Goal: Task Accomplishment & Management: Use online tool/utility

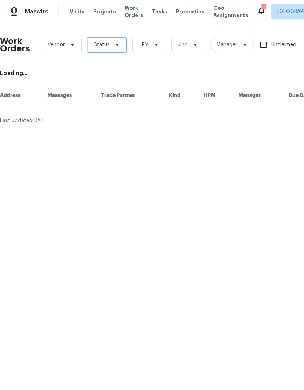
click at [114, 39] on span "Status" at bounding box center [106, 45] width 39 height 15
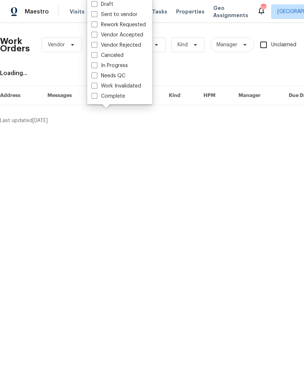
click at [98, 74] on label "Needs QC" at bounding box center [108, 75] width 34 height 7
click at [96, 74] on input "Needs QC" at bounding box center [93, 74] width 5 height 5
checkbox input "true"
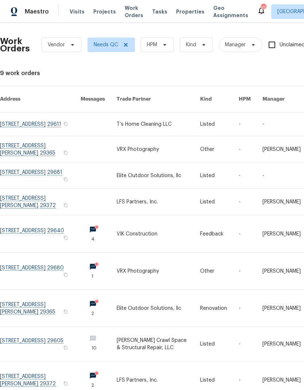
click at [168, 114] on link at bounding box center [158, 124] width 83 height 23
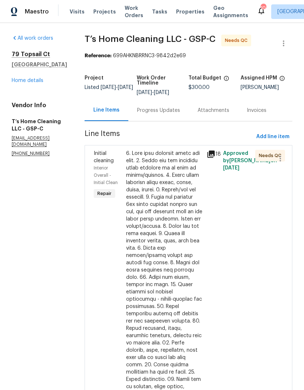
click at [140, 197] on div at bounding box center [164, 325] width 77 height 350
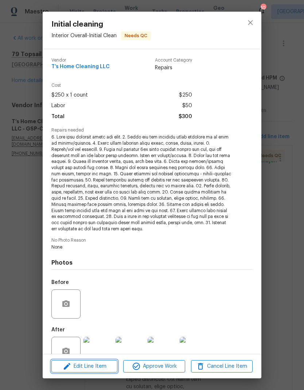
click at [102, 365] on span "Edit Line Item" at bounding box center [85, 366] width 62 height 9
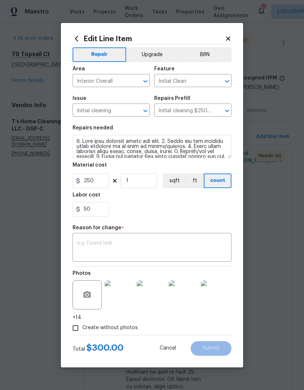
click at [228, 35] on icon at bounding box center [228, 38] width 7 height 7
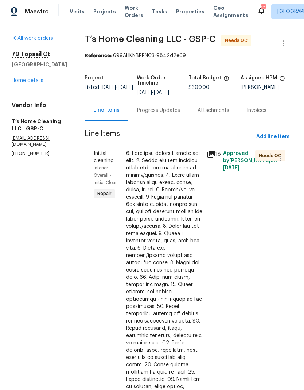
click at [186, 192] on div at bounding box center [164, 325] width 77 height 350
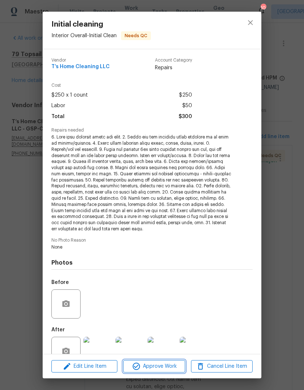
click at [177, 367] on span "Approve Work" at bounding box center [153, 366] width 57 height 9
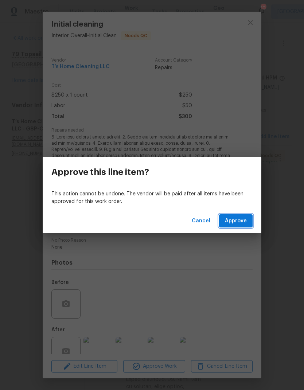
click at [234, 223] on span "Approve" at bounding box center [236, 220] width 22 height 9
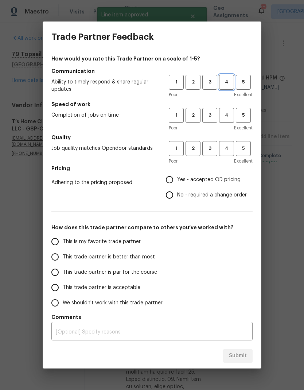
click at [226, 82] on span "4" at bounding box center [226, 82] width 13 height 8
click at [233, 108] on button "4" at bounding box center [226, 115] width 15 height 15
click at [229, 143] on button "4" at bounding box center [226, 148] width 15 height 15
click at [175, 177] on input "Yes - accepted OD pricing" at bounding box center [169, 179] width 15 height 15
radio input "true"
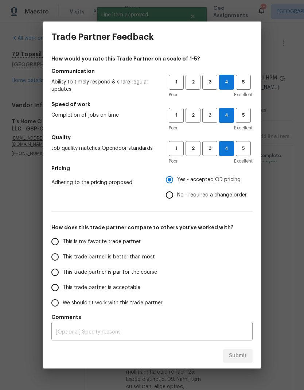
click at [47, 255] on input "This trade partner is better than most" at bounding box center [54, 256] width 15 height 15
click at [238, 359] on span "Submit" at bounding box center [238, 355] width 18 height 9
radio input "true"
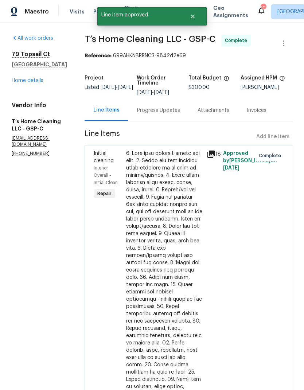
radio input "false"
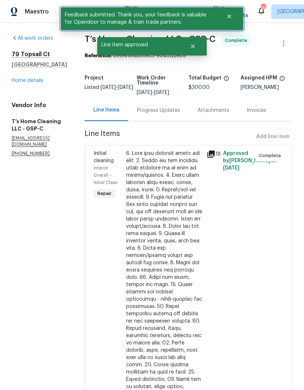
click at [230, 16] on icon "Close" at bounding box center [229, 17] width 4 height 4
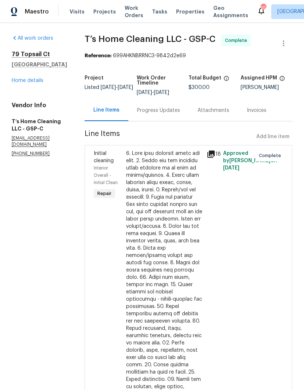
click at [128, 10] on span "Work Orders" at bounding box center [134, 11] width 19 height 15
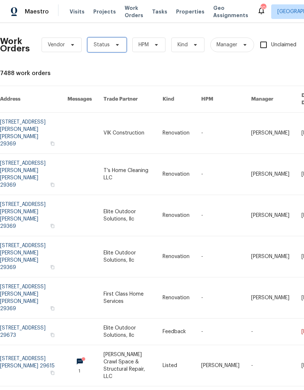
click at [116, 40] on span "Status" at bounding box center [106, 45] width 39 height 15
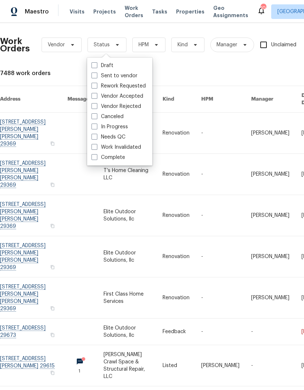
click at [95, 135] on span at bounding box center [94, 137] width 6 height 6
click at [95, 135] on input "Needs QC" at bounding box center [93, 135] width 5 height 5
checkbox input "true"
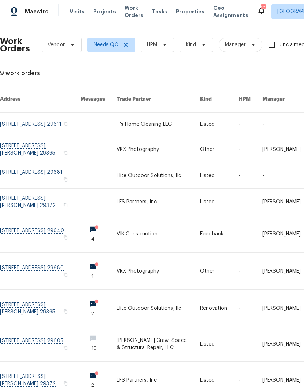
click at [162, 173] on link at bounding box center [158, 176] width 83 height 26
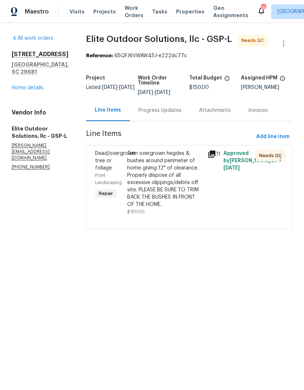
click at [147, 169] on div "Trim overgrown hegdes & bushes around perimeter of home giving 12" of clearance…" at bounding box center [165, 179] width 76 height 58
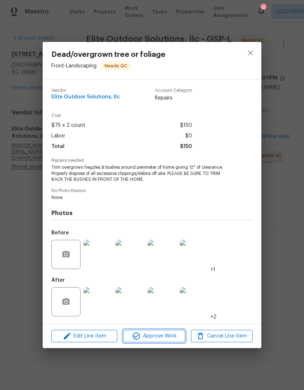
click at [167, 338] on span "Approve Work" at bounding box center [153, 336] width 57 height 9
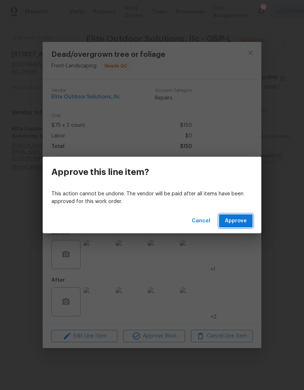
click at [238, 221] on span "Approve" at bounding box center [236, 220] width 22 height 9
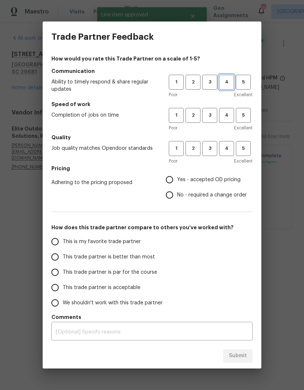
click at [226, 81] on span "4" at bounding box center [226, 82] width 13 height 8
click at [227, 109] on button "4" at bounding box center [226, 115] width 15 height 15
click at [229, 144] on button "4" at bounding box center [226, 148] width 15 height 15
click at [172, 182] on input "Yes - accepted OD pricing" at bounding box center [169, 179] width 15 height 15
radio input "true"
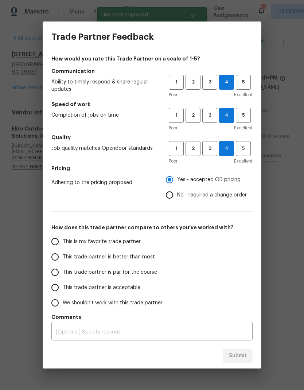
click at [51, 256] on input "This trade partner is better than most" at bounding box center [54, 256] width 15 height 15
click at [244, 356] on span "Submit" at bounding box center [238, 355] width 18 height 9
radio input "true"
radio input "false"
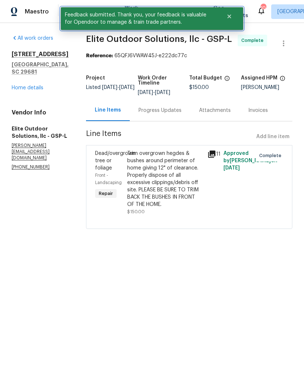
click at [230, 17] on icon "Close" at bounding box center [229, 17] width 4 height 4
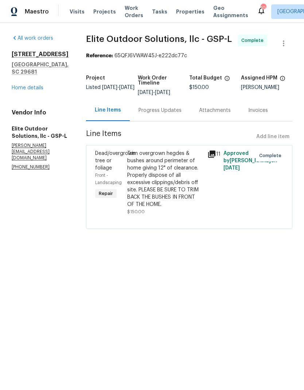
click at [125, 8] on span "Work Orders" at bounding box center [134, 11] width 19 height 15
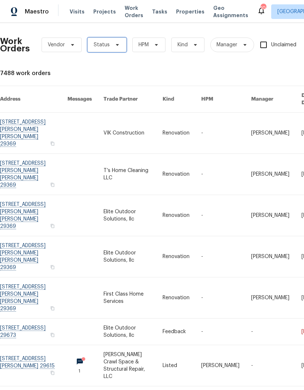
click at [109, 43] on span "Status" at bounding box center [106, 45] width 39 height 15
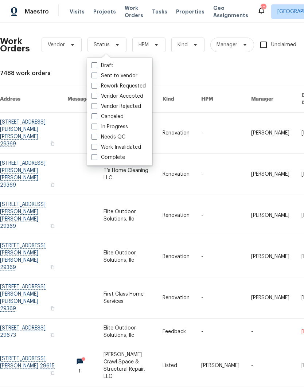
click at [95, 137] on span at bounding box center [94, 137] width 6 height 6
click at [95, 137] on input "Needs QC" at bounding box center [93, 135] width 5 height 5
checkbox input "true"
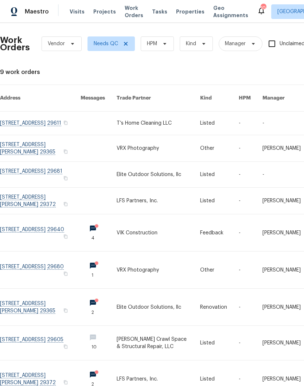
scroll to position [1, 0]
click at [148, 199] on link at bounding box center [158, 201] width 83 height 26
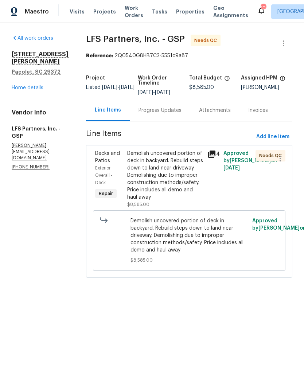
click at [162, 167] on div "Demolish uncovered portion of deck in backyard. Rebuild steps down to land near…" at bounding box center [165, 175] width 76 height 51
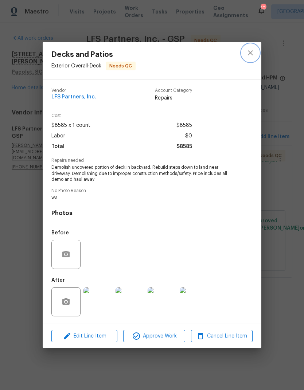
click at [254, 46] on button "close" at bounding box center [250, 52] width 17 height 17
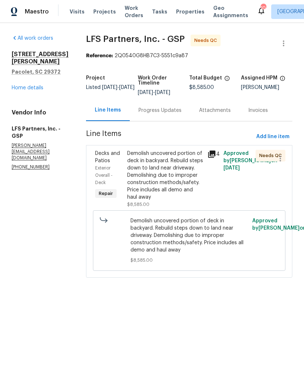
click at [157, 178] on div "Demolish uncovered portion of deck in backyard. Rebuild steps down to land near…" at bounding box center [165, 175] width 76 height 51
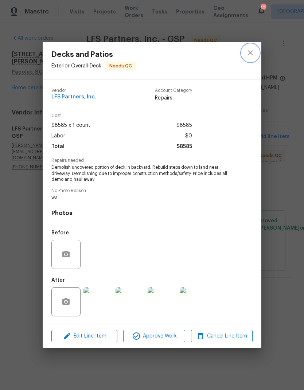
click at [249, 52] on icon "close" at bounding box center [250, 52] width 9 height 9
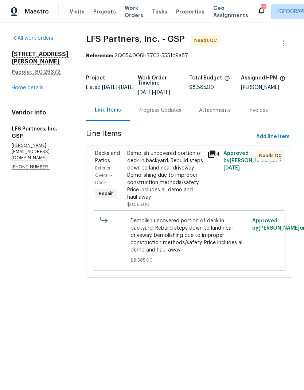
click at [125, 9] on span "Work Orders" at bounding box center [134, 11] width 19 height 15
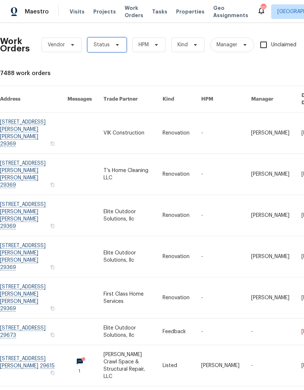
click at [114, 42] on icon at bounding box center [117, 45] width 6 height 6
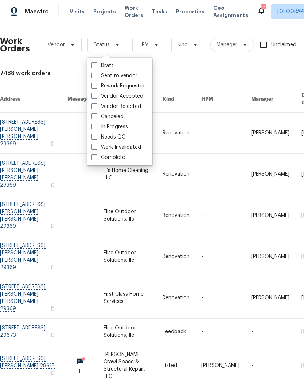
click at [95, 140] on label "Needs QC" at bounding box center [108, 136] width 34 height 7
click at [95, 138] on input "Needs QC" at bounding box center [93, 135] width 5 height 5
checkbox input "true"
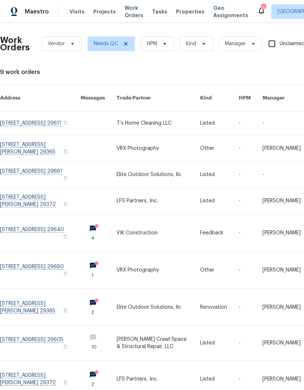
scroll to position [1, 0]
click at [58, 299] on link at bounding box center [40, 307] width 81 height 37
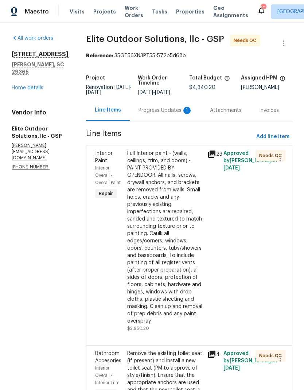
click at [145, 246] on div "Full Interior paint - (walls, ceilings, trim, and doors) - PAINT PROVIDED BY OP…" at bounding box center [165, 237] width 76 height 175
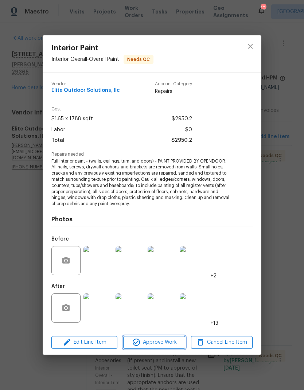
click at [157, 344] on span "Approve Work" at bounding box center [153, 342] width 57 height 9
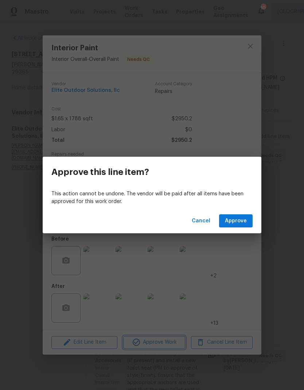
click at [251, 43] on div "Approve this line item? This action cannot be undone. The vendor will be paid a…" at bounding box center [152, 195] width 304 height 390
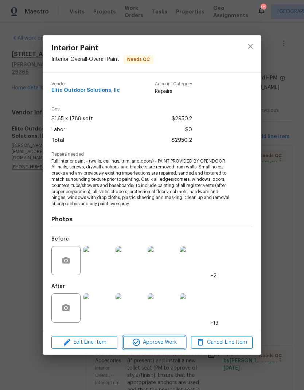
click at [169, 338] on span "Approve Work" at bounding box center [153, 342] width 57 height 9
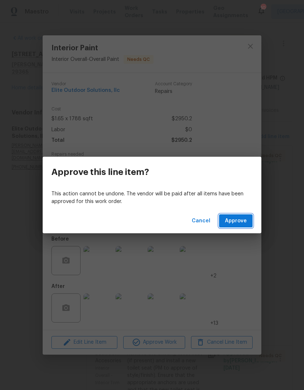
click at [240, 218] on span "Approve" at bounding box center [236, 220] width 22 height 9
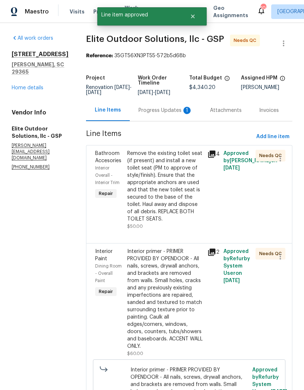
click at [157, 109] on div "Progress Updates 1" at bounding box center [165, 110] width 54 height 7
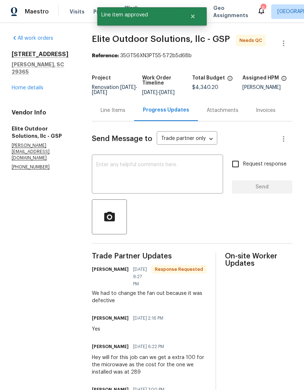
click at [117, 114] on div "Line Items" at bounding box center [113, 110] width 25 height 7
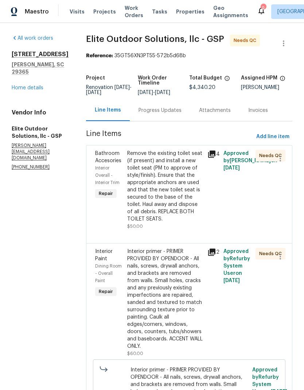
click at [160, 187] on div "Remove the existing toilet seat (if present) and install a new toilet seat (PM …" at bounding box center [165, 186] width 76 height 73
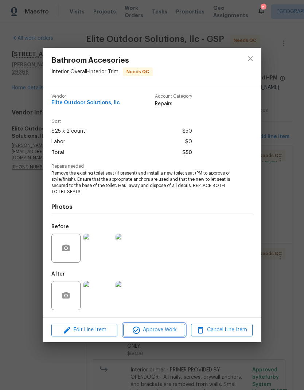
click at [175, 331] on span "Approve Work" at bounding box center [153, 329] width 57 height 9
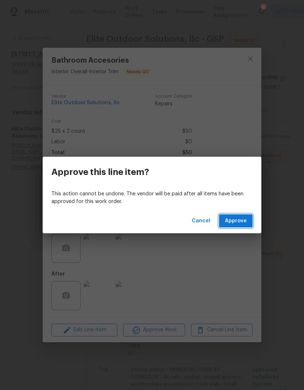
click at [238, 220] on span "Approve" at bounding box center [236, 220] width 22 height 9
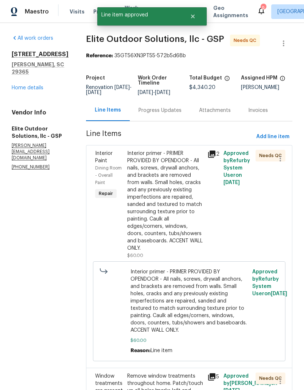
click at [168, 187] on div "Interior primer - PRIMER PROVIDED BY OPENDOOR - All nails, screws, drywall anch…" at bounding box center [165, 201] width 76 height 102
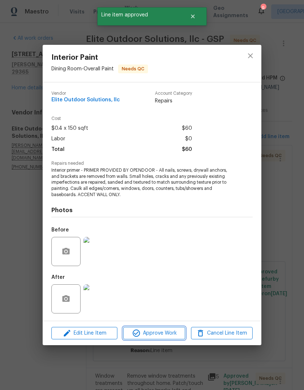
click at [170, 337] on span "Approve Work" at bounding box center [153, 333] width 57 height 9
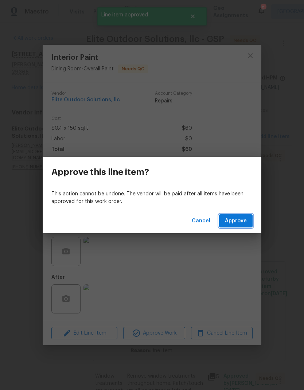
click at [239, 217] on span "Approve" at bounding box center [236, 220] width 22 height 9
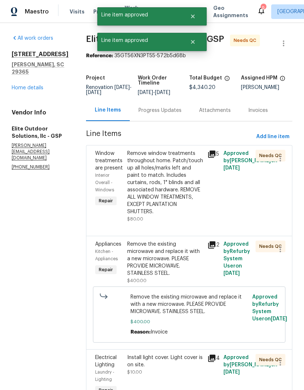
click at [165, 177] on div "Remove window treatments throughout home. Patch/touch up all holes/marks left a…" at bounding box center [165, 183] width 76 height 66
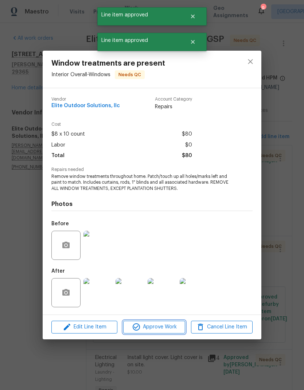
click at [179, 325] on span "Approve Work" at bounding box center [153, 327] width 57 height 9
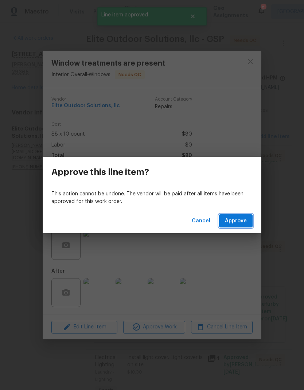
click at [241, 220] on span "Approve" at bounding box center [236, 220] width 22 height 9
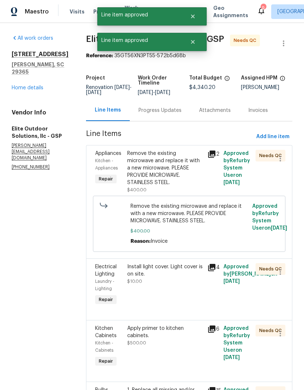
click at [164, 165] on div "Remove the existing microwave and replace it with a new microwave. PLEASE PROVI…" at bounding box center [165, 168] width 76 height 36
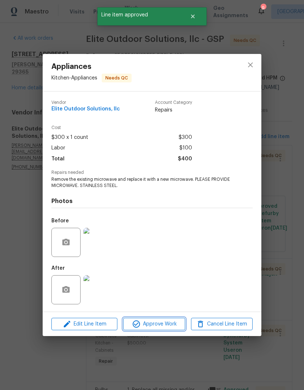
click at [166, 324] on span "Approve Work" at bounding box center [153, 324] width 57 height 9
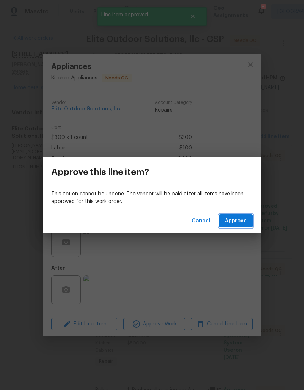
click at [243, 226] on button "Approve" at bounding box center [236, 220] width 34 height 13
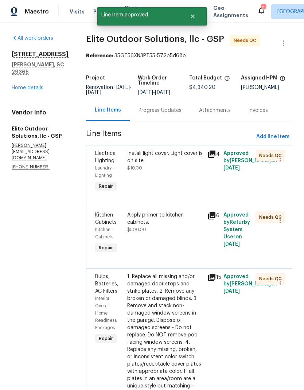
click at [159, 154] on div "Install light cover. Light cover is on site." at bounding box center [165, 157] width 76 height 15
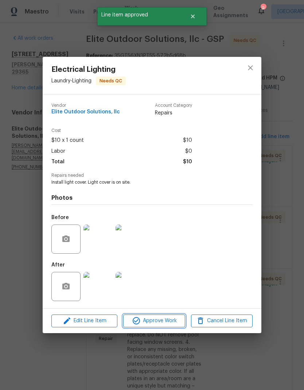
click at [176, 316] on button "Approve Work" at bounding box center [154, 321] width 62 height 13
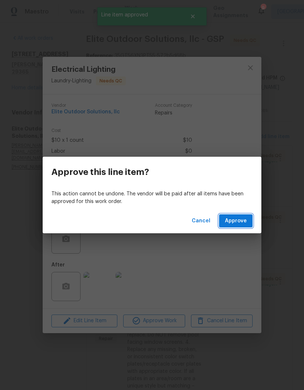
click at [238, 221] on span "Approve" at bounding box center [236, 220] width 22 height 9
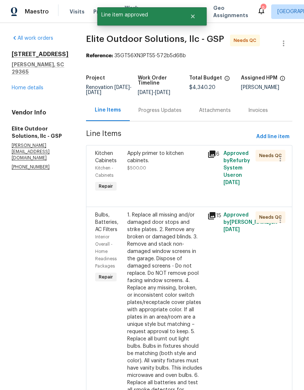
click at [164, 156] on div "Apply primer to kitchen cabinets." at bounding box center [165, 157] width 76 height 15
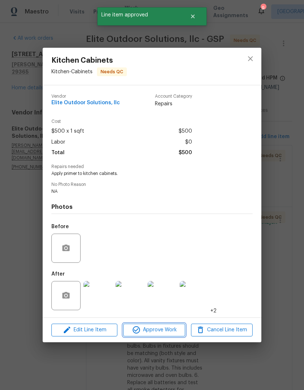
click at [171, 335] on span "Approve Work" at bounding box center [153, 329] width 57 height 9
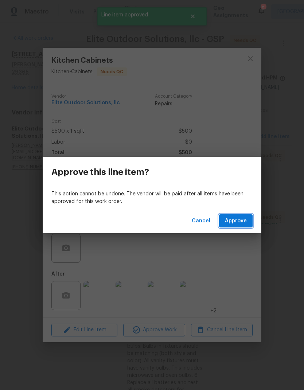
click at [242, 220] on span "Approve" at bounding box center [236, 220] width 22 height 9
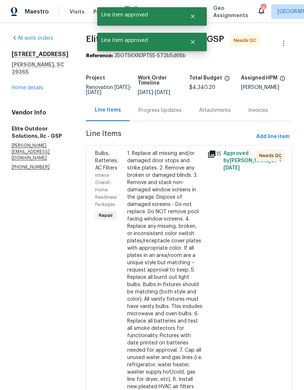
click at [159, 183] on div "1. Replace all missing and/or damaged door stops and strike plates. 2. Remove a…" at bounding box center [165, 270] width 76 height 241
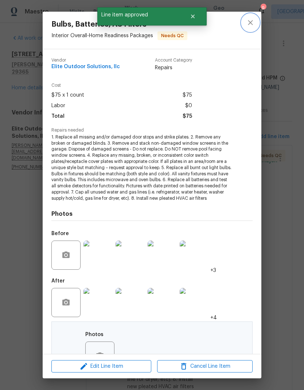
click at [250, 18] on button "close" at bounding box center [250, 22] width 17 height 17
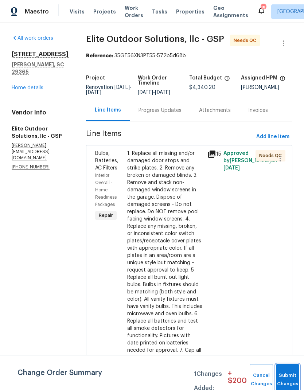
click at [291, 382] on span "Submit Changes" at bounding box center [288, 379] width 16 height 17
